Goal: Transaction & Acquisition: Subscribe to service/newsletter

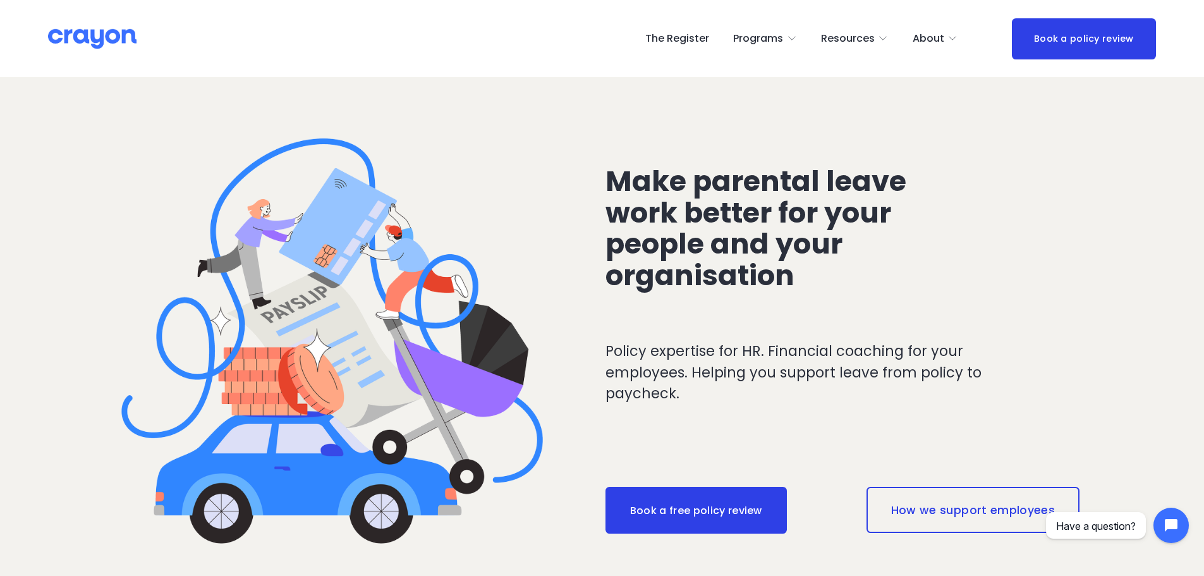
click at [695, 37] on link "The Register" at bounding box center [678, 38] width 64 height 20
